Goal: Navigation & Orientation: Find specific page/section

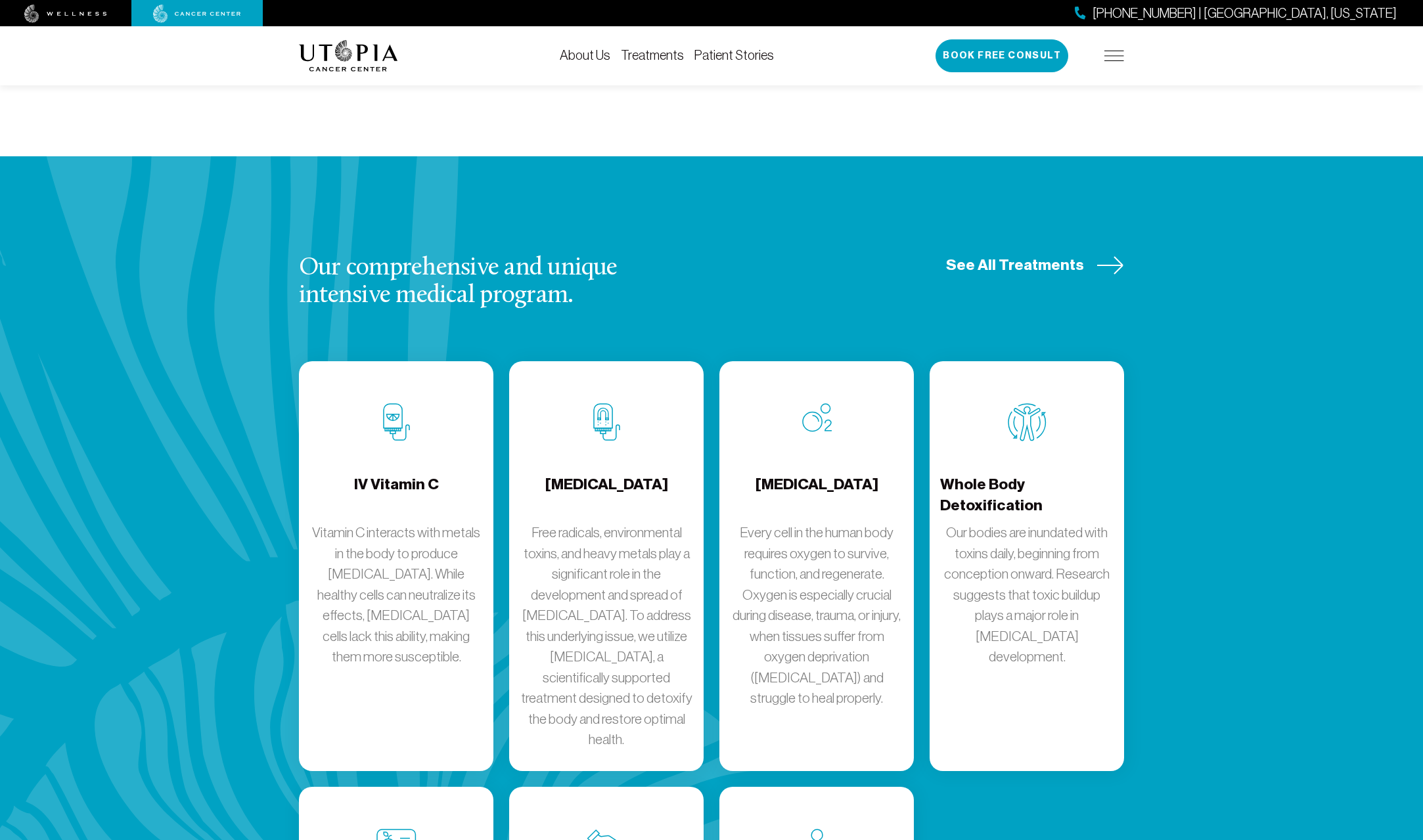
scroll to position [1445, 0]
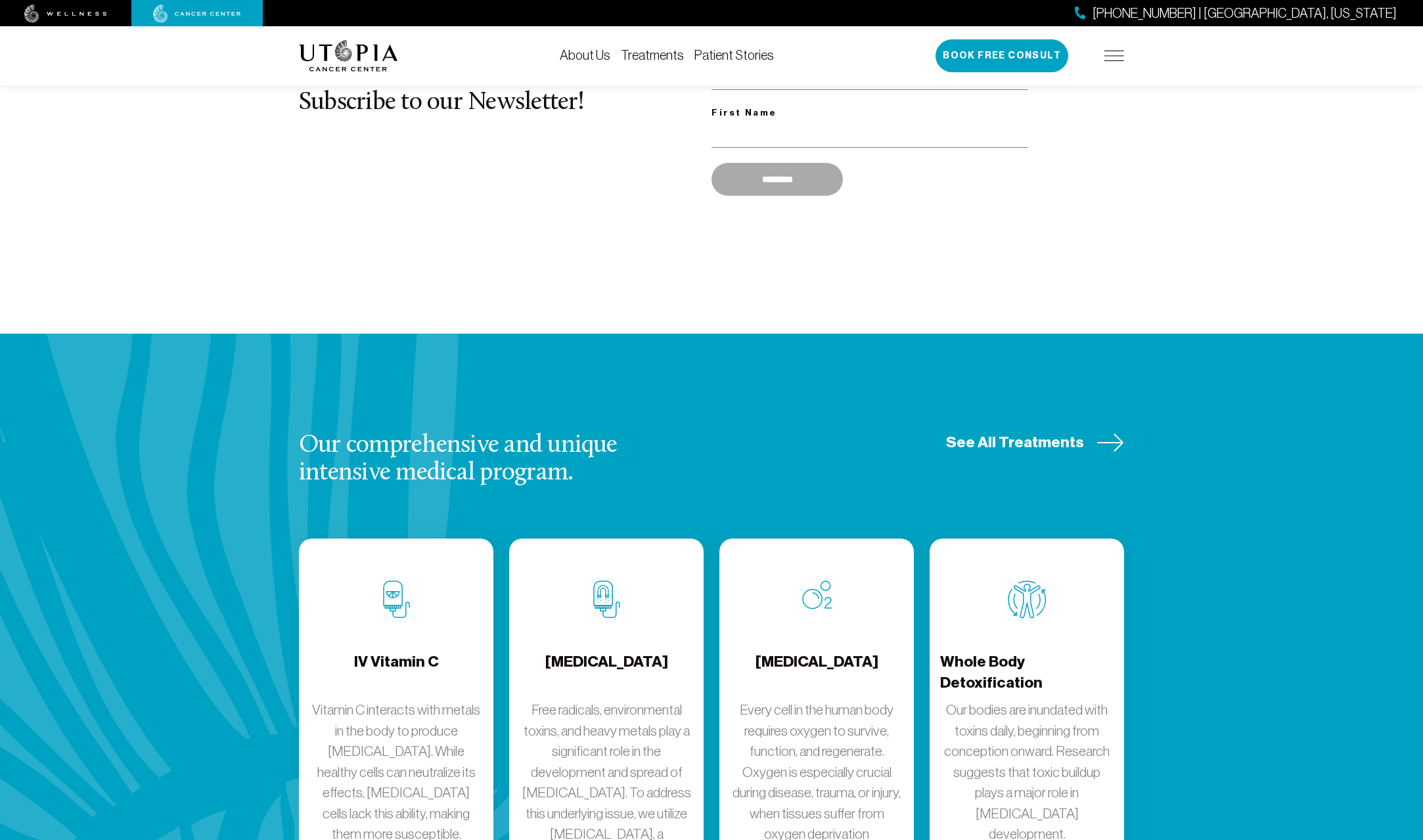
click at [591, 55] on link "About Us" at bounding box center [585, 55] width 50 height 15
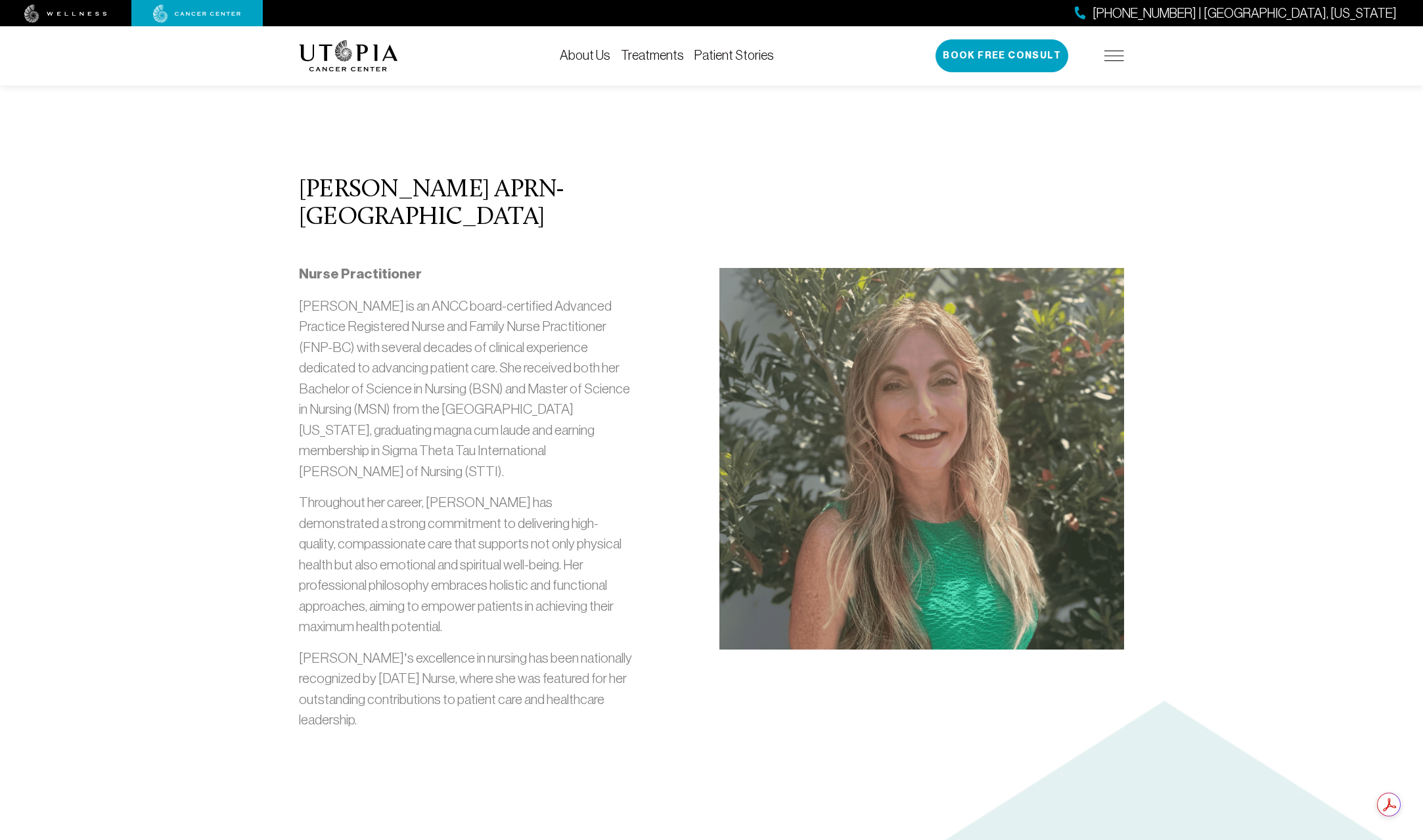
scroll to position [1314, 0]
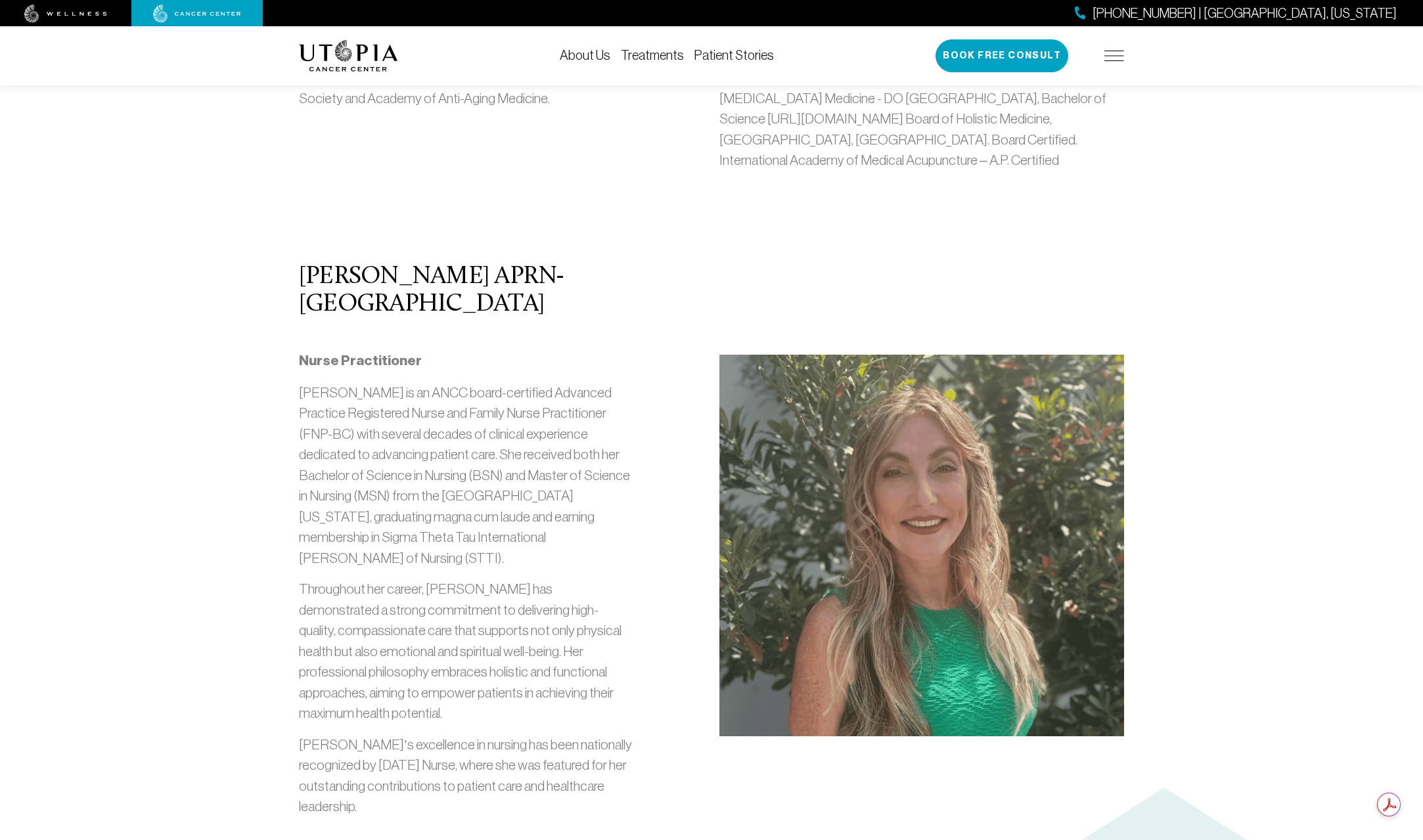
click at [593, 59] on link "About Us" at bounding box center [585, 55] width 50 height 15
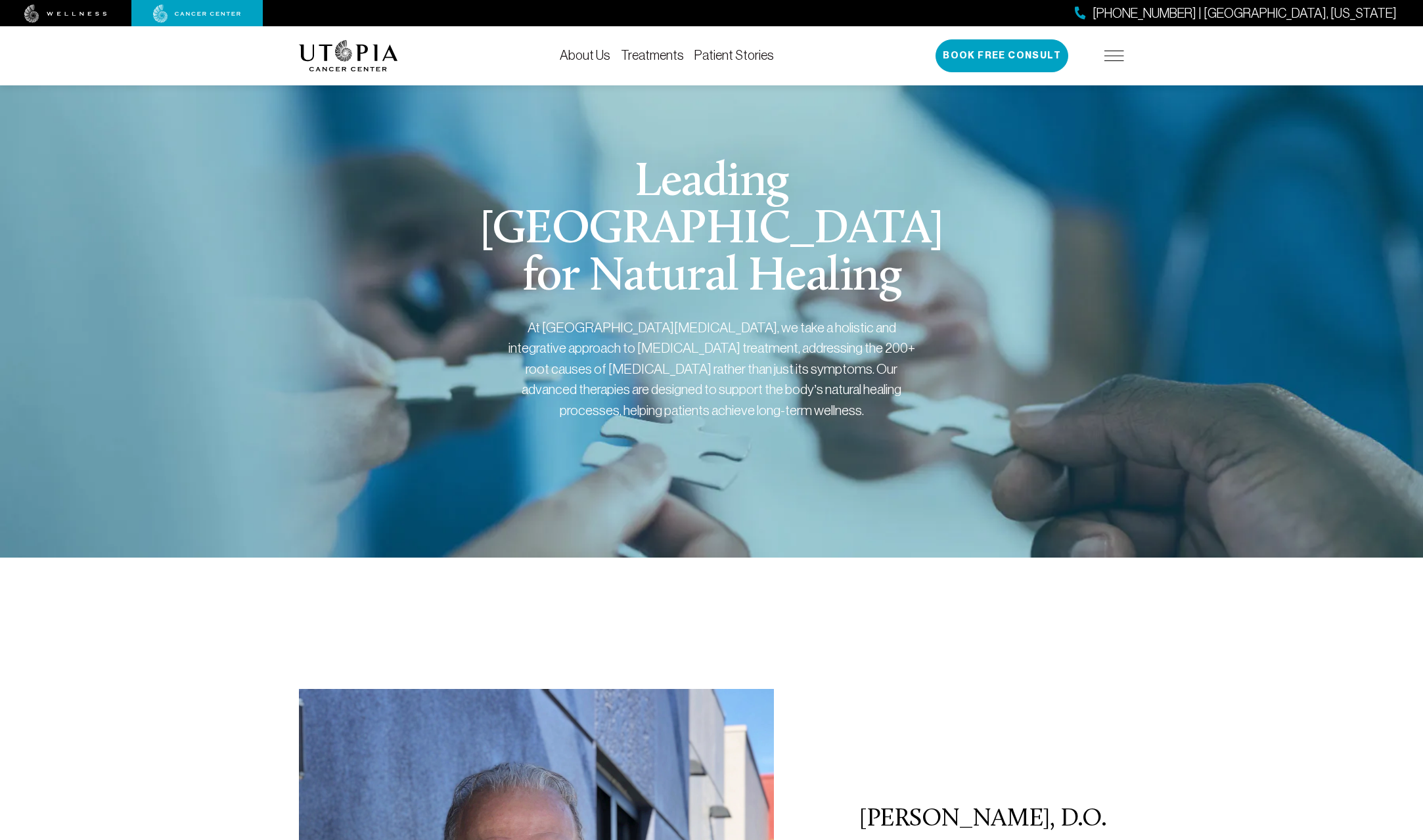
scroll to position [0, 0]
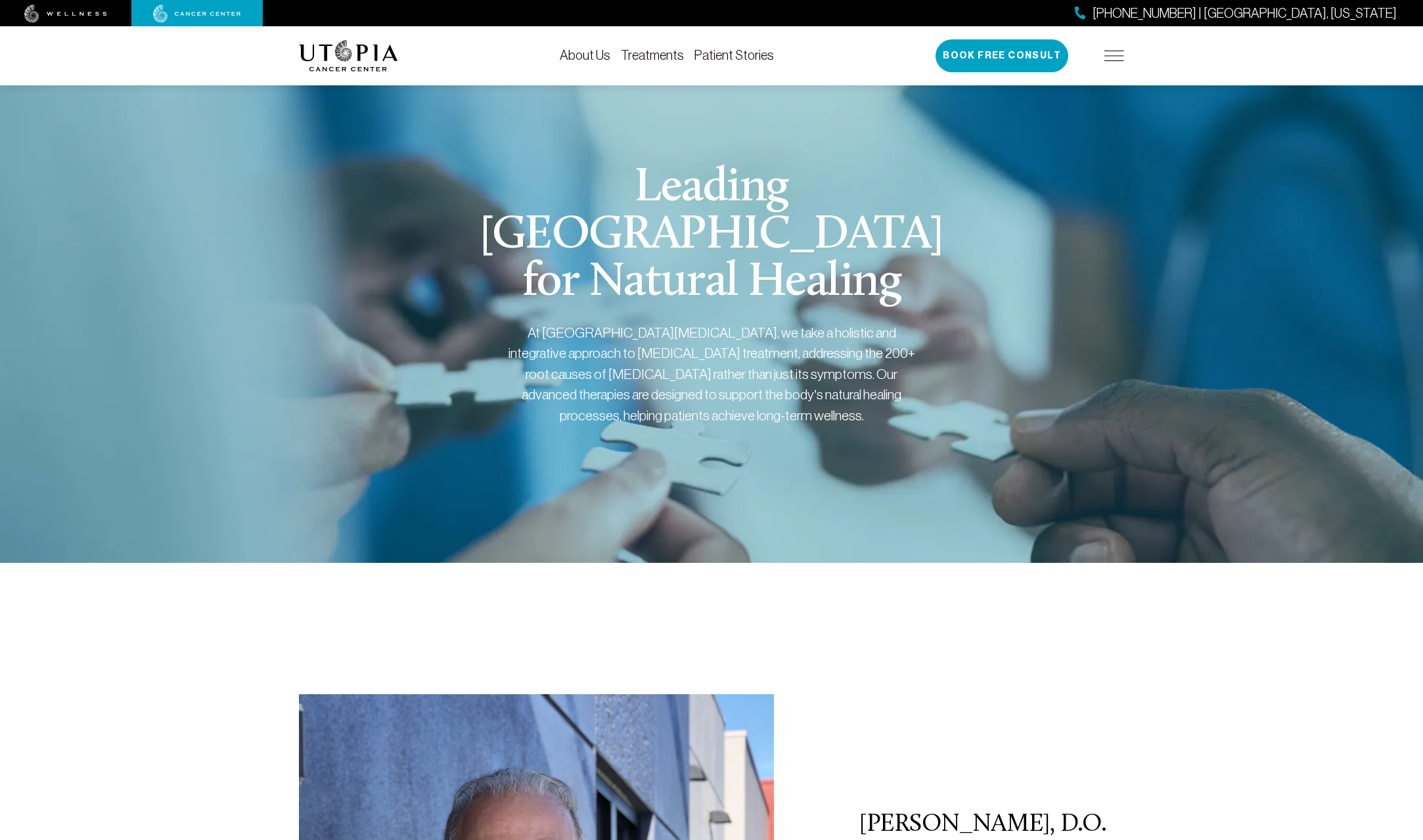
click at [606, 56] on link "About Us" at bounding box center [585, 55] width 50 height 15
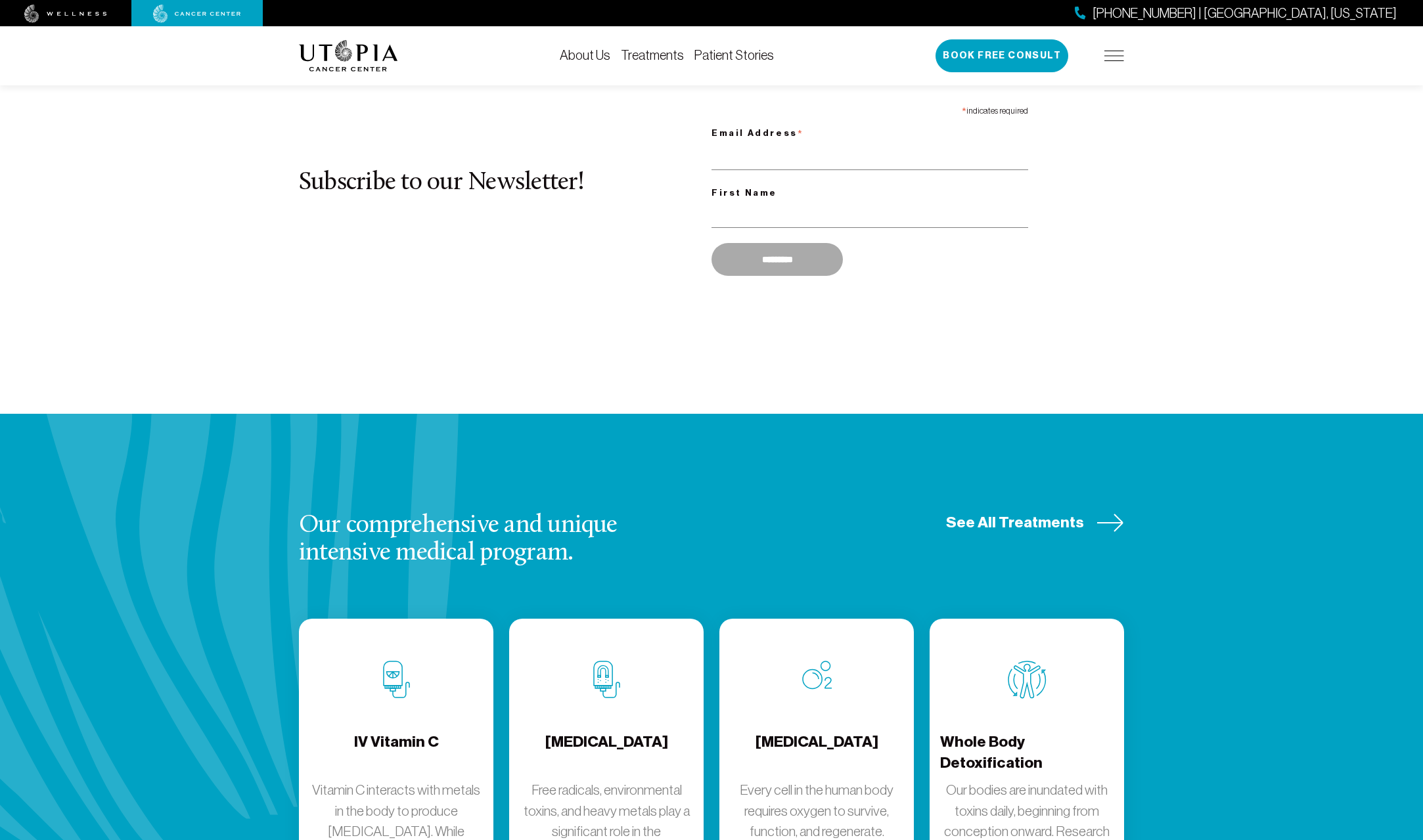
scroll to position [1445, 0]
